Goal: Task Accomplishment & Management: Use online tool/utility

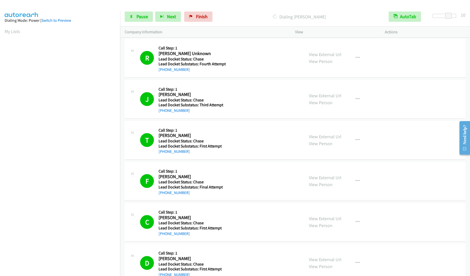
scroll to position [4, 0]
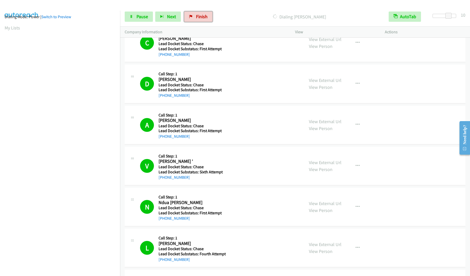
drag, startPoint x: 201, startPoint y: 16, endPoint x: 260, endPoint y: 17, distance: 59.3
click at [201, 16] on span "Finish" at bounding box center [202, 17] width 12 height 6
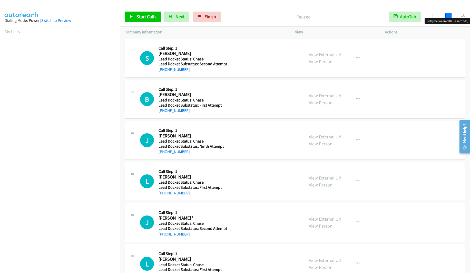
drag, startPoint x: 437, startPoint y: 16, endPoint x: 453, endPoint y: 16, distance: 15.9
click at [453, 16] on div at bounding box center [444, 16] width 24 height 4
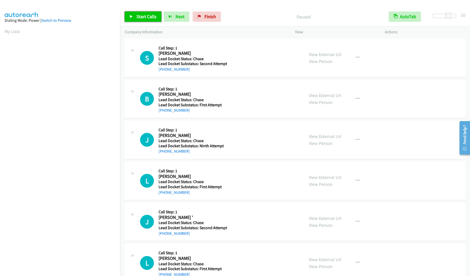
click at [145, 18] on span "Start Calls" at bounding box center [146, 17] width 20 height 6
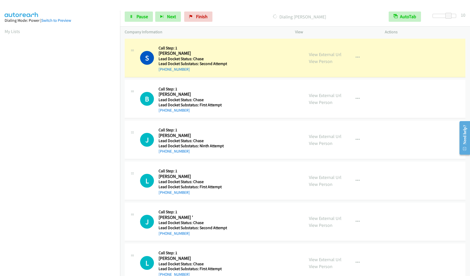
scroll to position [0, 0]
